Goal: Task Accomplishment & Management: Use online tool/utility

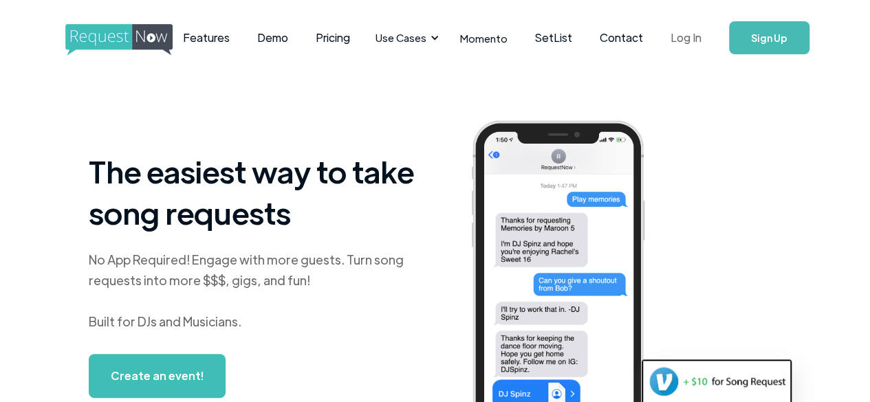
click at [686, 41] on link "Log In" at bounding box center [686, 38] width 58 height 48
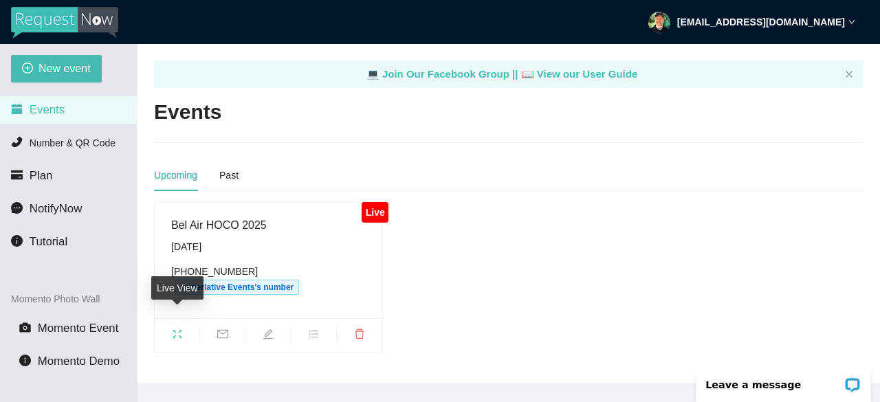
click at [167, 329] on span "fullscreen" at bounding box center [177, 336] width 45 height 15
